Goal: Find specific page/section: Find specific page/section

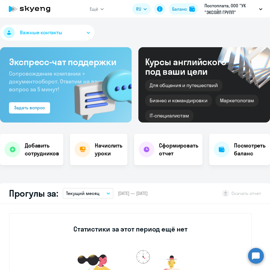
select select "30"
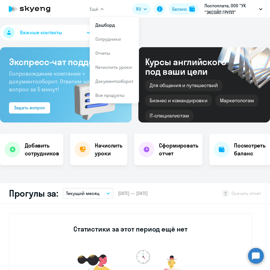
click at [101, 13] on button "Ещё" at bounding box center [97, 8] width 14 height 11
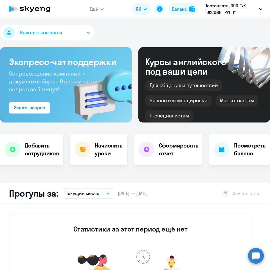
click at [100, 14] on button "Ещё" at bounding box center [97, 8] width 14 height 11
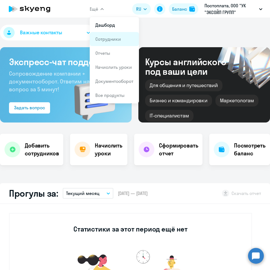
click at [104, 41] on link "Сотрудники" at bounding box center [108, 39] width 26 height 6
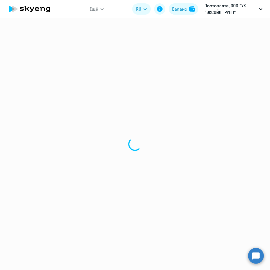
select select "30"
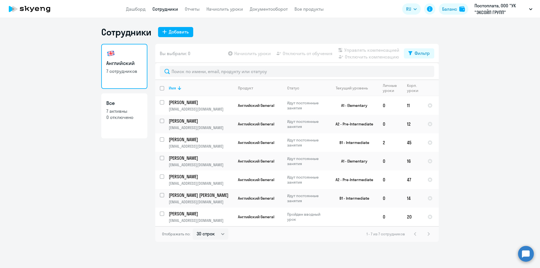
select select "30"
